Goal: Task Accomplishment & Management: Complete application form

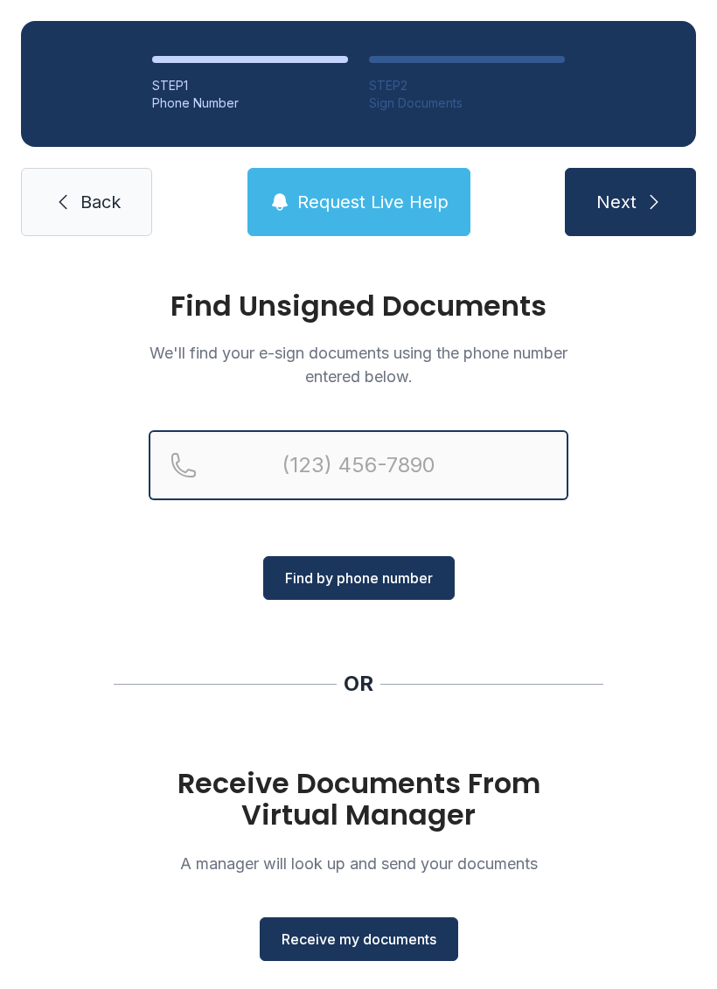
click at [366, 454] on input "Reservation phone number" at bounding box center [359, 465] width 420 height 70
type input "[PHONE_NUMBER]"
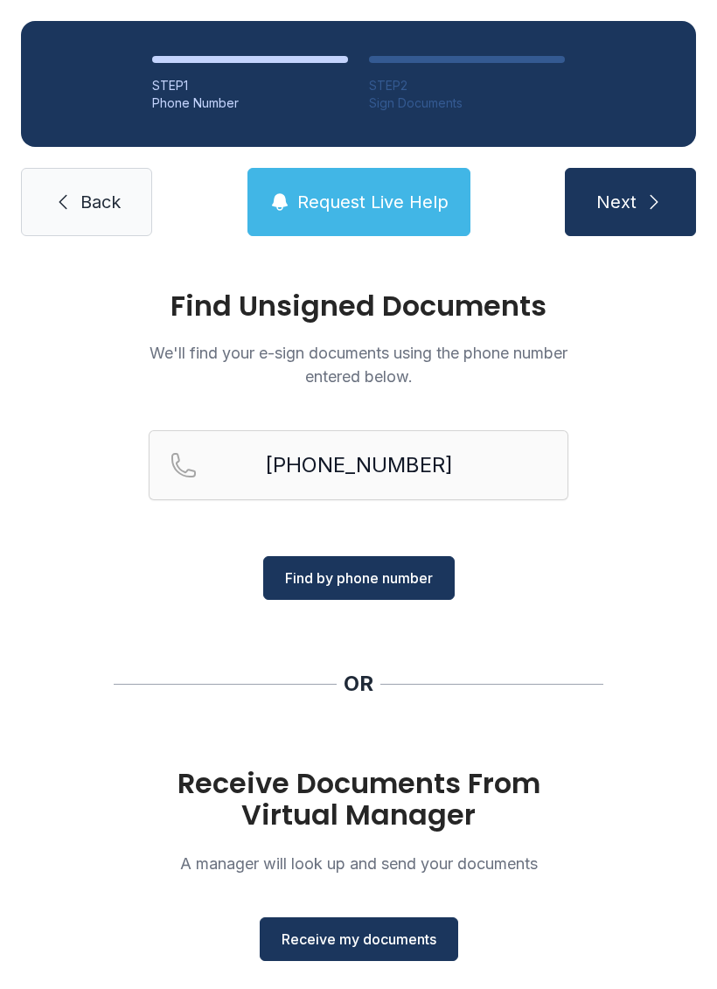
click at [118, 202] on span "Back" at bounding box center [100, 202] width 40 height 24
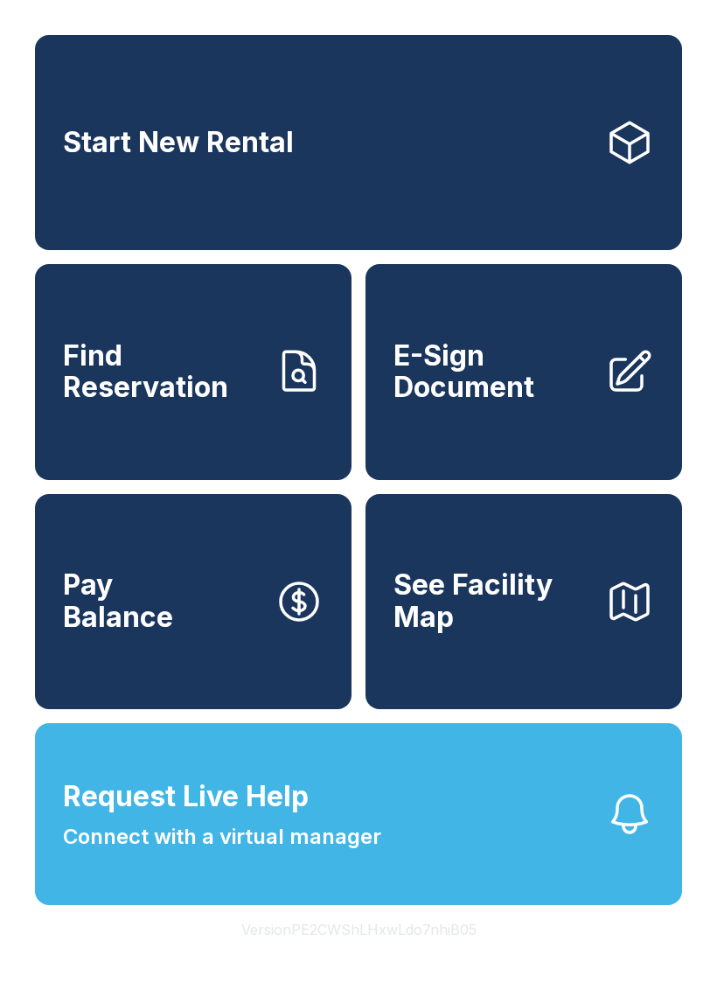
click at [519, 404] on span "E-Sign Document" at bounding box center [493, 372] width 198 height 64
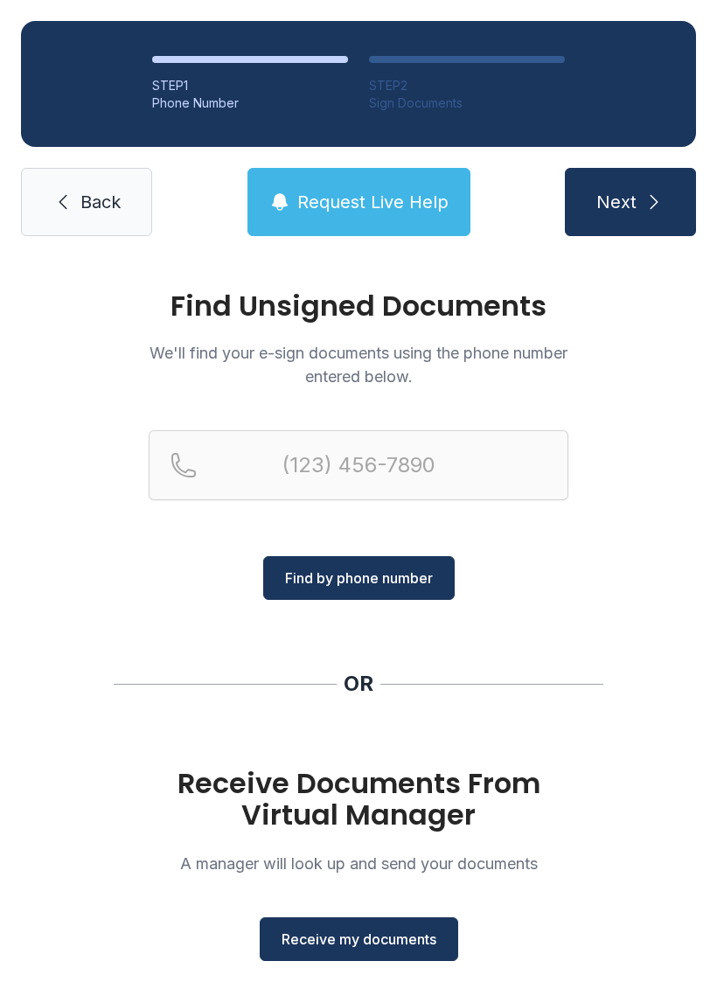
click at [383, 926] on button "Receive my documents" at bounding box center [359, 940] width 199 height 44
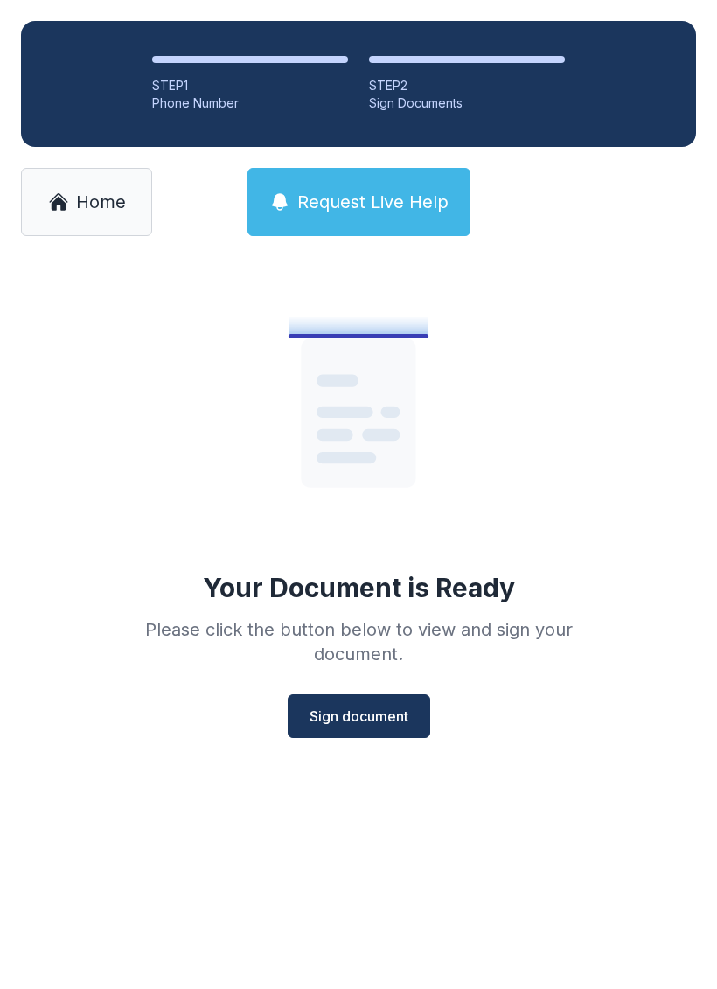
click at [367, 723] on span "Sign document" at bounding box center [359, 716] width 99 height 21
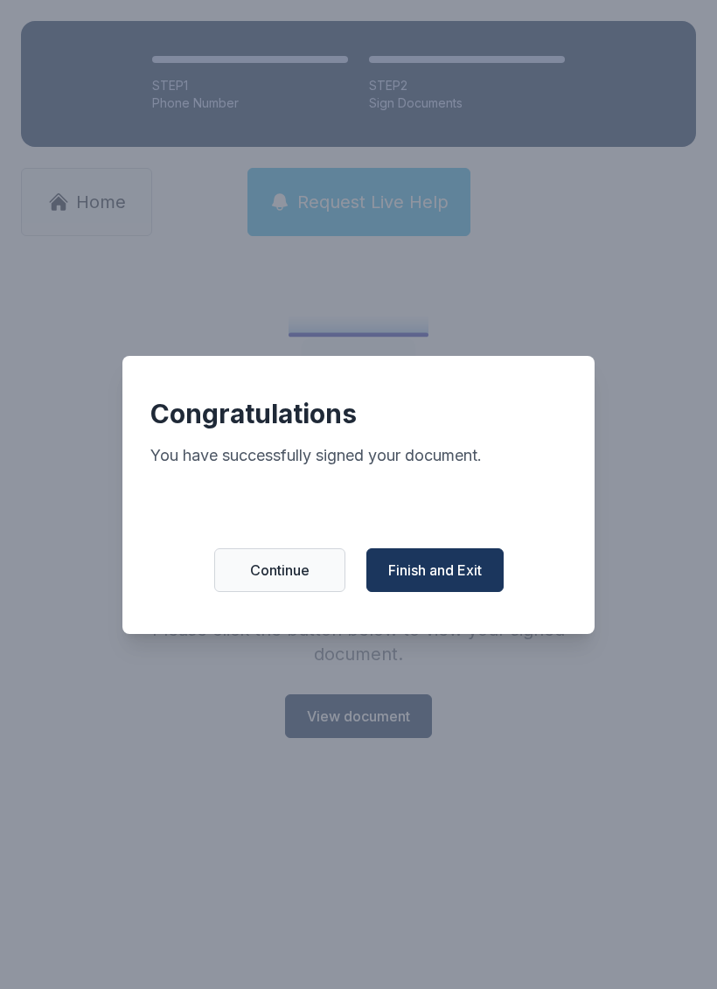
click at [468, 581] on span "Finish and Exit" at bounding box center [435, 570] width 94 height 21
